Goal: Information Seeking & Learning: Learn about a topic

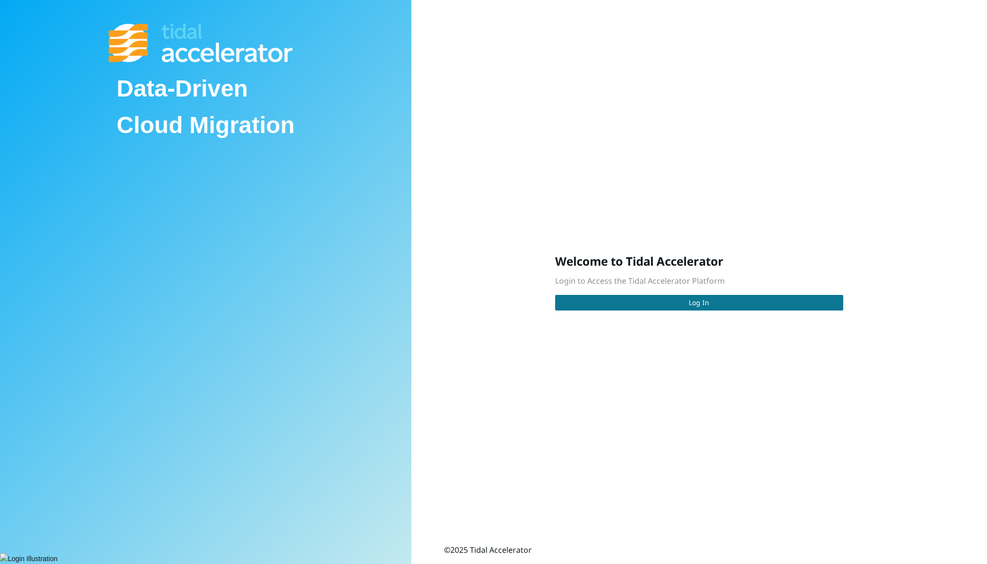
click at [644, 307] on button "Log In" at bounding box center [699, 303] width 288 height 16
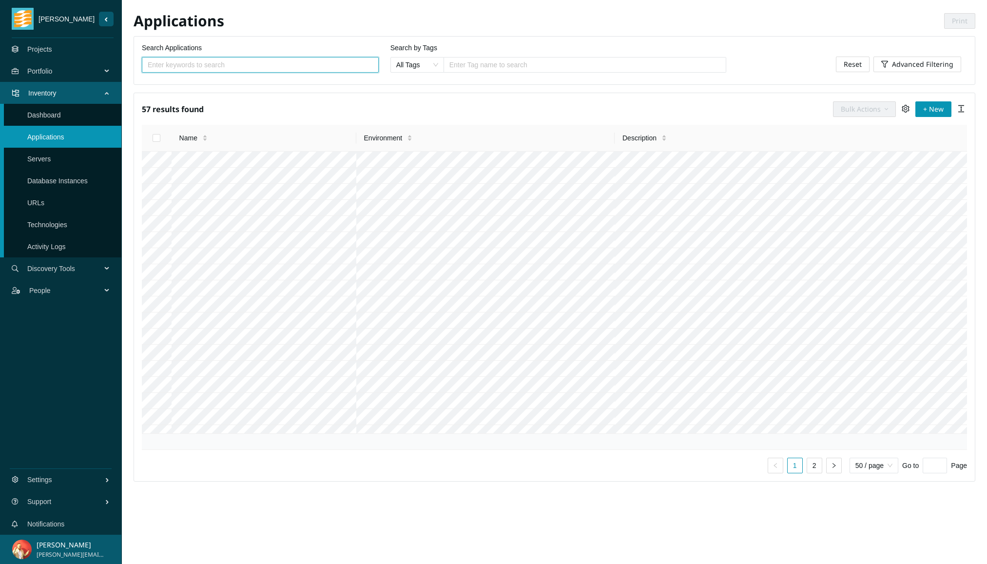
click at [52, 52] on link "Projects" at bounding box center [39, 49] width 25 height 8
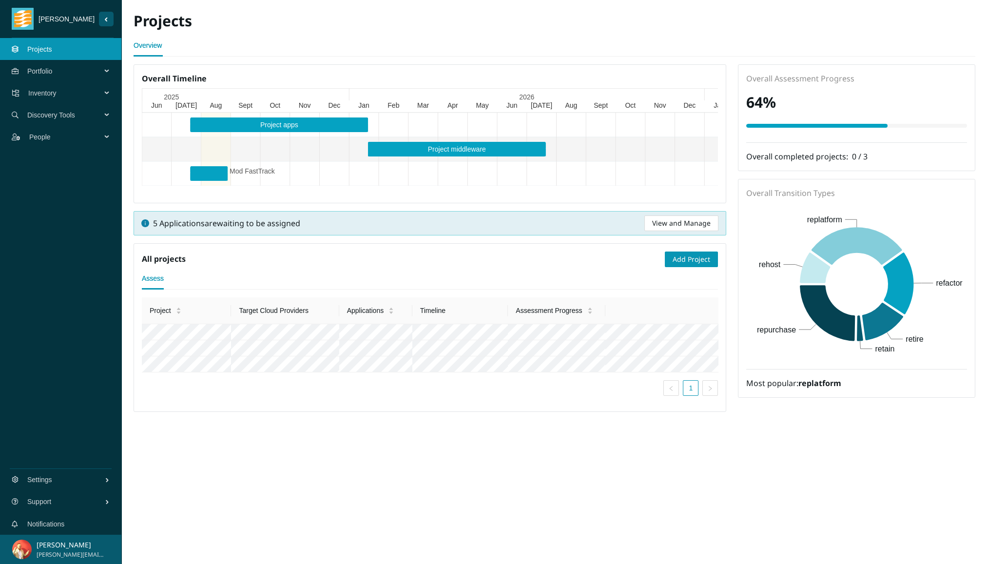
click at [101, 111] on span "Discovery Tools" at bounding box center [66, 114] width 78 height 29
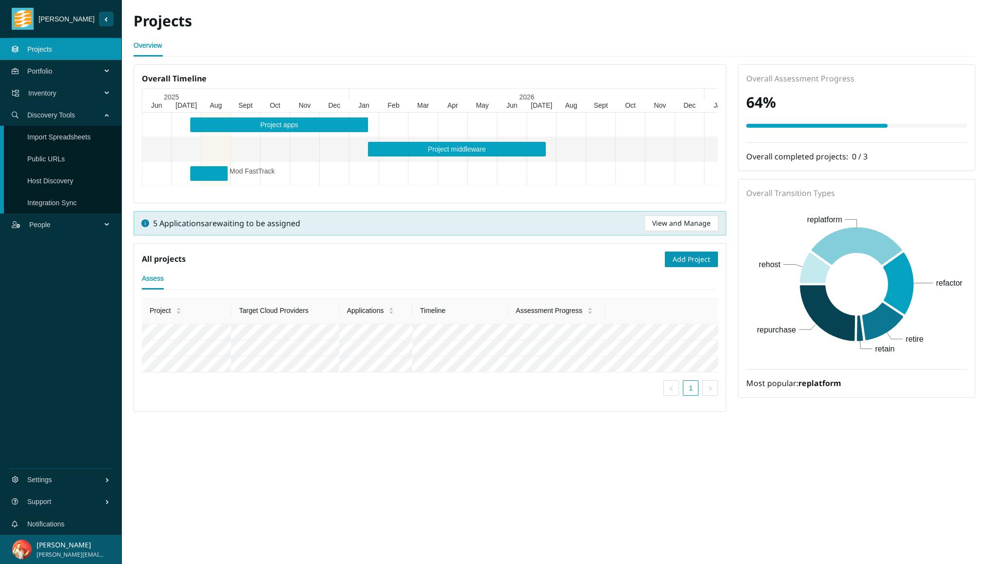
click at [77, 204] on link "Integration Sync" at bounding box center [51, 203] width 49 height 8
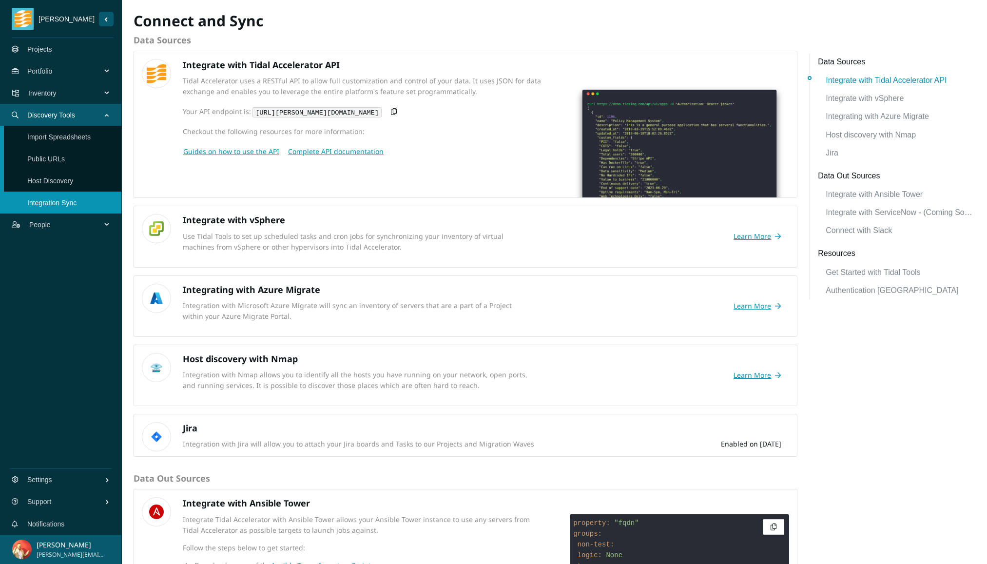
click at [85, 138] on link "Import Spreadsheets" at bounding box center [58, 137] width 63 height 8
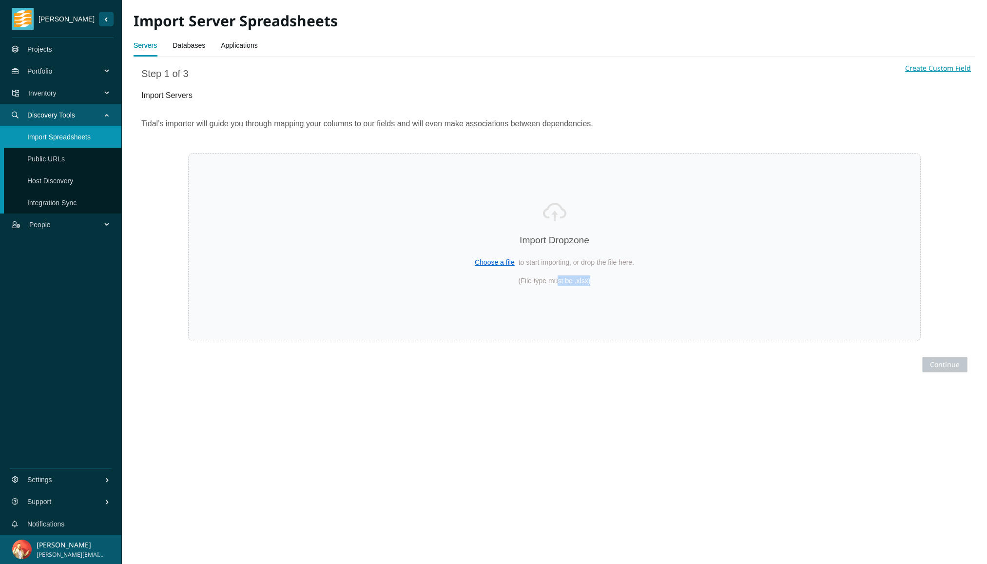
drag, startPoint x: 603, startPoint y: 283, endPoint x: 557, endPoint y: 283, distance: 45.8
click at [557, 283] on span "(File type must be .xlsx)" at bounding box center [555, 280] width 638 height 11
click at [52, 49] on link "Projects" at bounding box center [39, 49] width 25 height 8
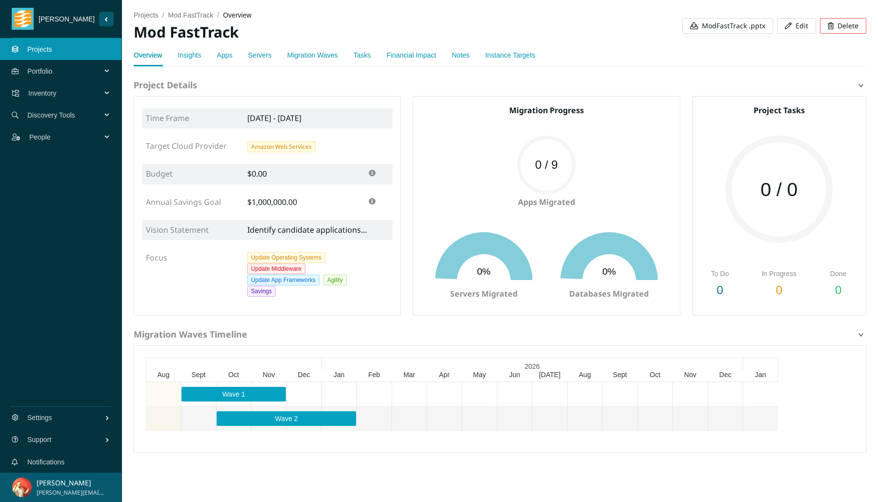
click at [189, 54] on link "Insights" at bounding box center [188, 55] width 23 height 8
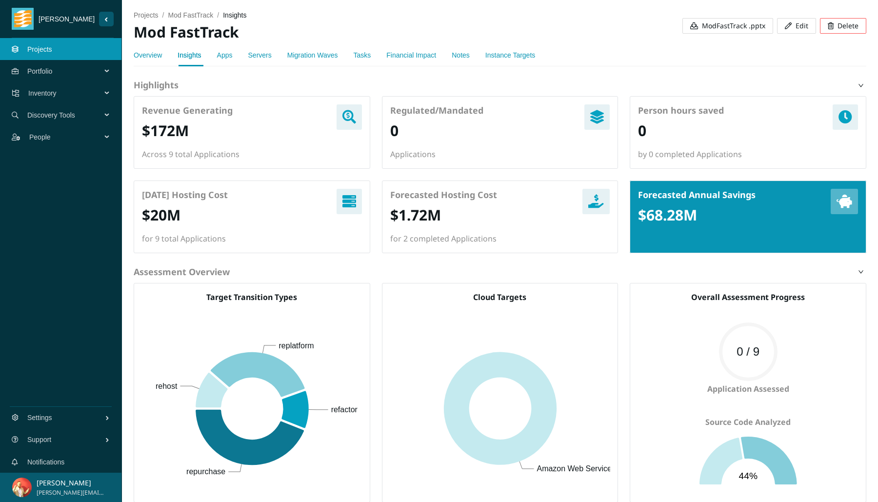
click at [404, 60] on div "Financial Impact" at bounding box center [411, 55] width 50 height 22
click at [407, 56] on link "Financial Impact" at bounding box center [411, 55] width 50 height 8
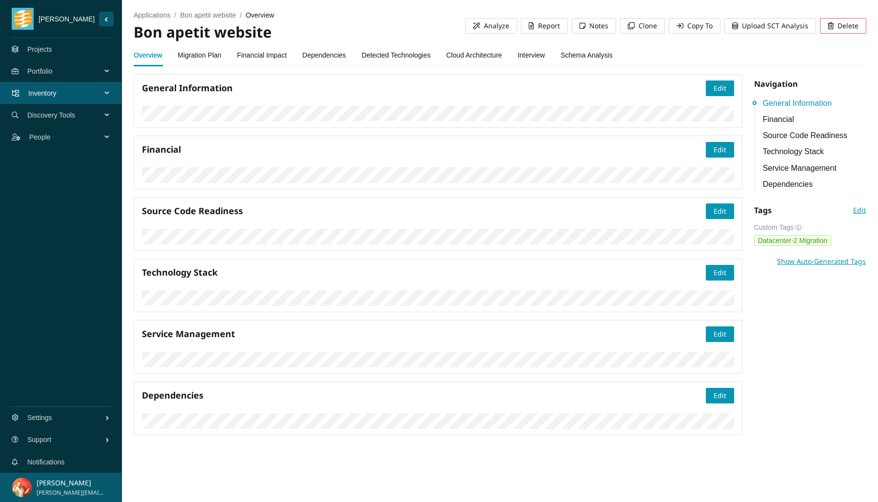
scroll to position [54, 0]
drag, startPoint x: 163, startPoint y: 31, endPoint x: 268, endPoint y: 35, distance: 104.9
click at [268, 35] on h2 "Bon apetit website" at bounding box center [300, 32] width 332 height 20
click at [407, 57] on link "Detected Technologies" at bounding box center [395, 55] width 69 height 20
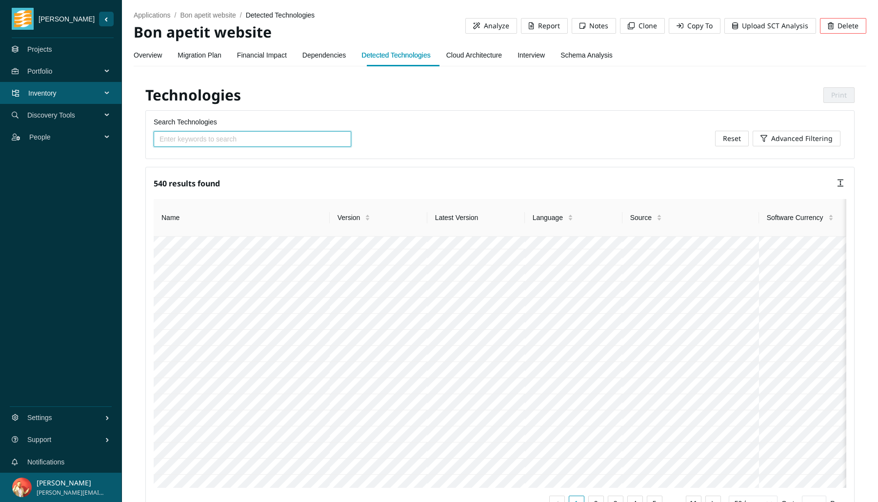
scroll to position [311, 0]
click at [594, 60] on link "Schema Analysis" at bounding box center [586, 55] width 52 height 20
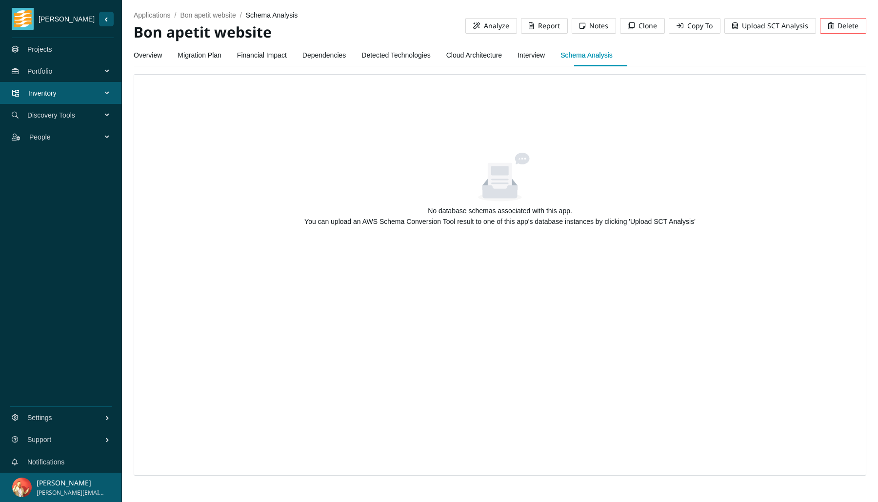
click at [158, 57] on link "Overview" at bounding box center [148, 55] width 28 height 20
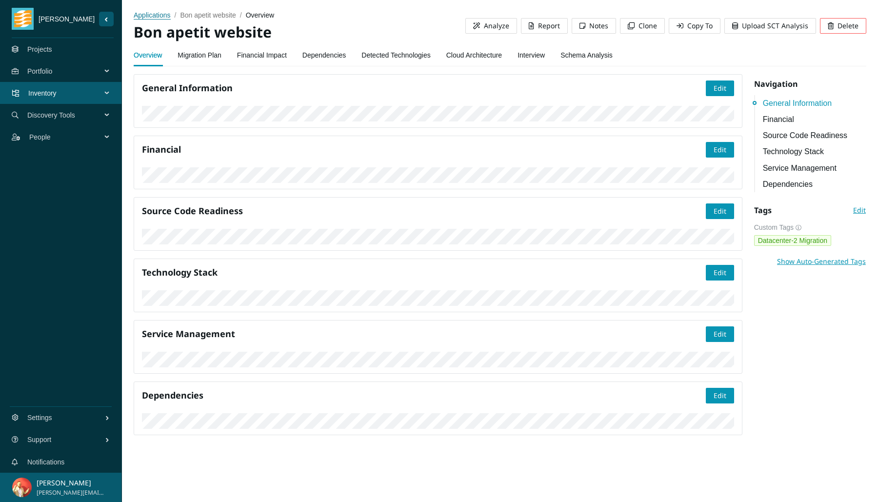
click at [147, 15] on span "applications" at bounding box center [152, 15] width 37 height 8
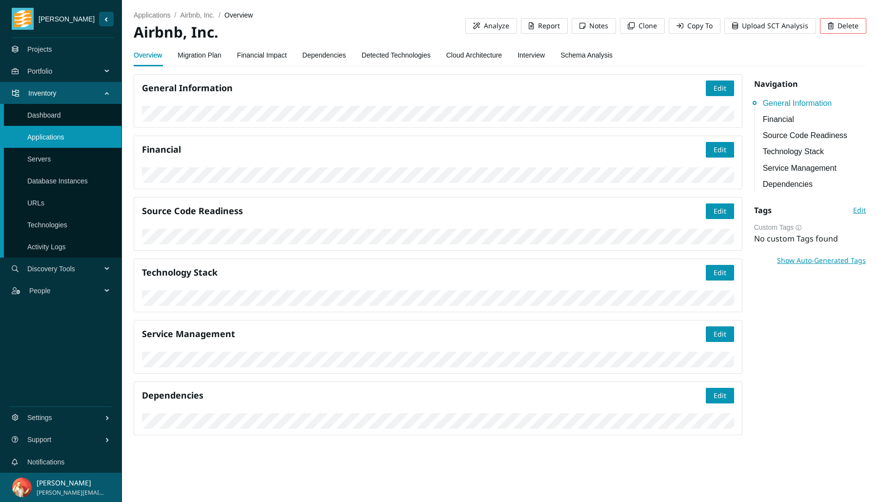
scroll to position [121, 0]
click at [184, 375] on link "Guides" at bounding box center [180, 379] width 98 height 20
click at [545, 55] on link "Interview" at bounding box center [530, 55] width 27 height 20
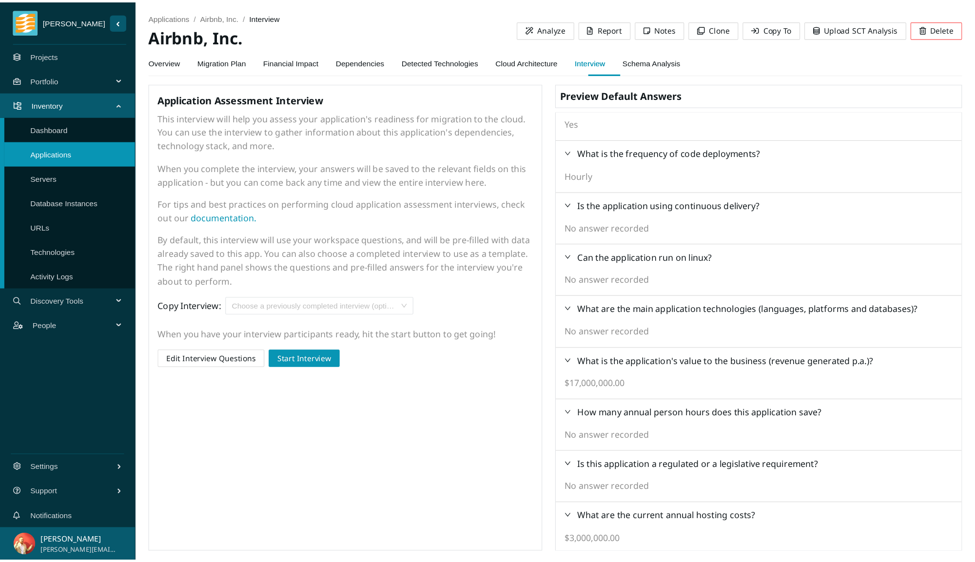
scroll to position [556, 0]
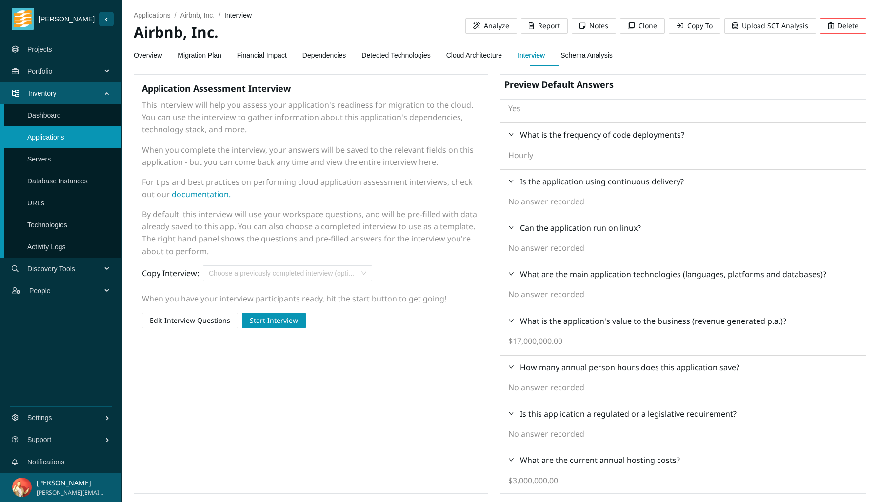
click at [86, 261] on span "Discovery Tools" at bounding box center [66, 268] width 78 height 29
